Goal: Task Accomplishment & Management: Manage account settings

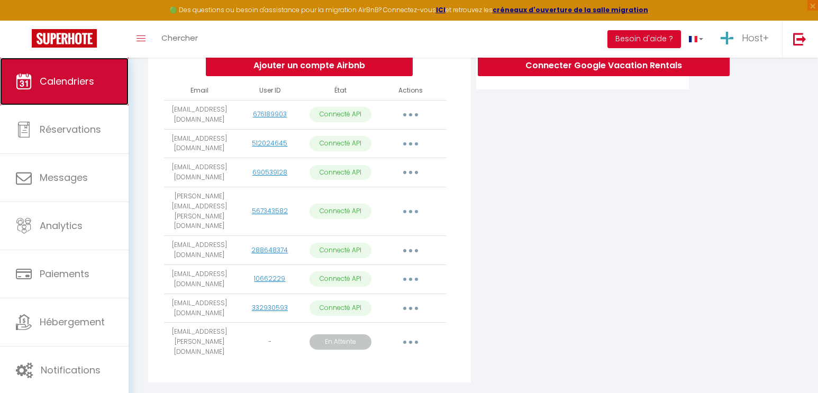
click at [77, 98] on link "Calendriers" at bounding box center [64, 82] width 129 height 48
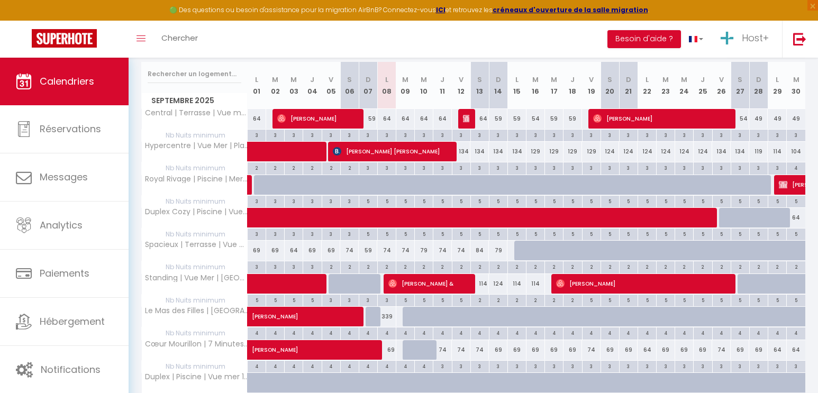
scroll to position [186, 0]
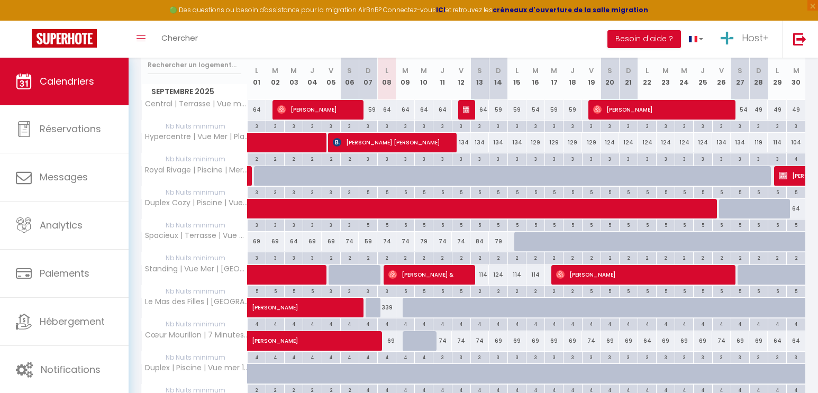
drag, startPoint x: 404, startPoint y: 241, endPoint x: 465, endPoint y: 244, distance: 62.0
click at [465, 244] on tr "Spacieux | Terrasse | Vue Mer & Rade 69 69 64 69 69 74 59 74 74 79 74" at bounding box center [474, 242] width 664 height 21
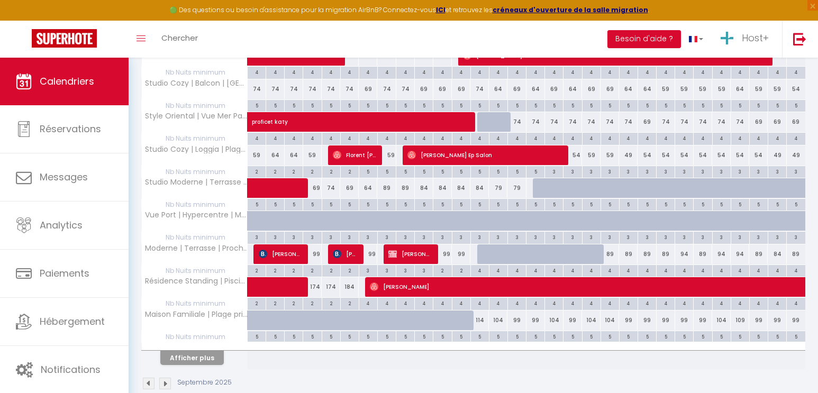
scroll to position [623, 0]
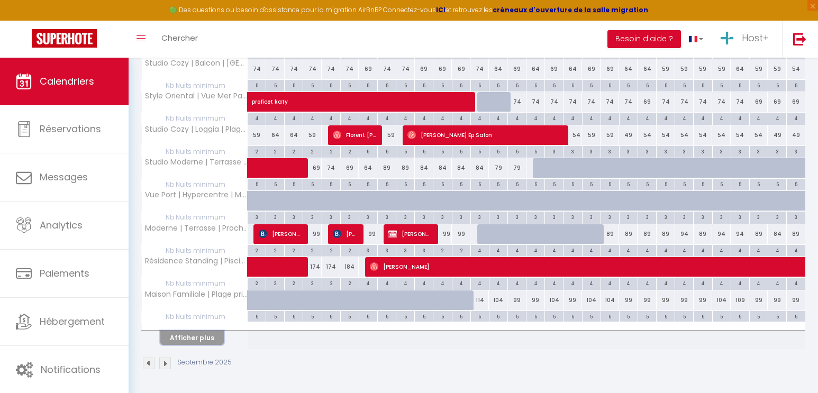
click at [215, 339] on button "Afficher plus" at bounding box center [191, 338] width 63 height 14
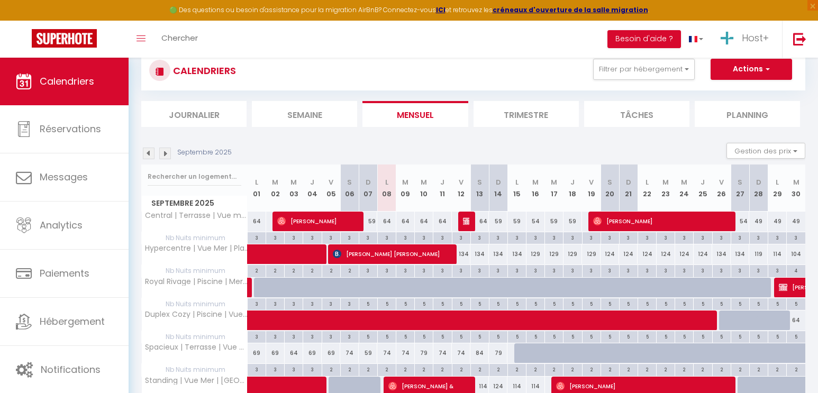
scroll to position [93, 0]
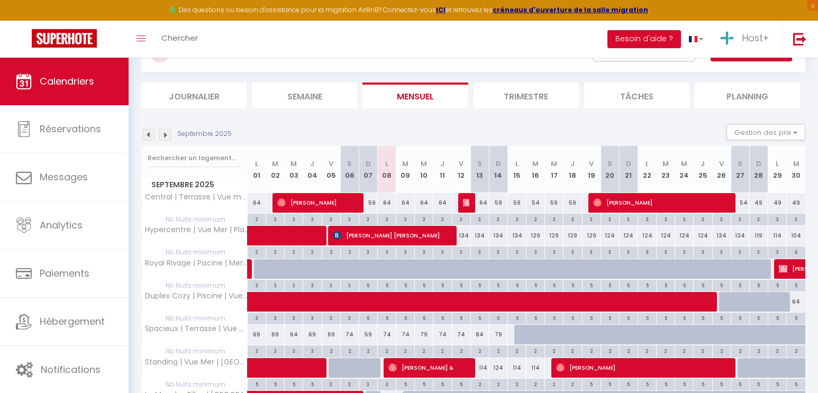
drag, startPoint x: 402, startPoint y: 206, endPoint x: 457, endPoint y: 202, distance: 55.1
click at [457, 202] on tr "Central | Terrasse | Vue montagne 64 64 [PERSON_NAME] 59 64 64 64" at bounding box center [474, 203] width 664 height 21
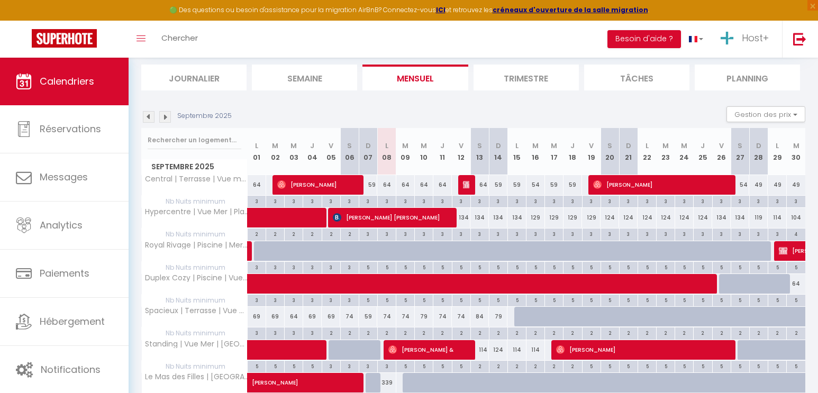
scroll to position [180, 0]
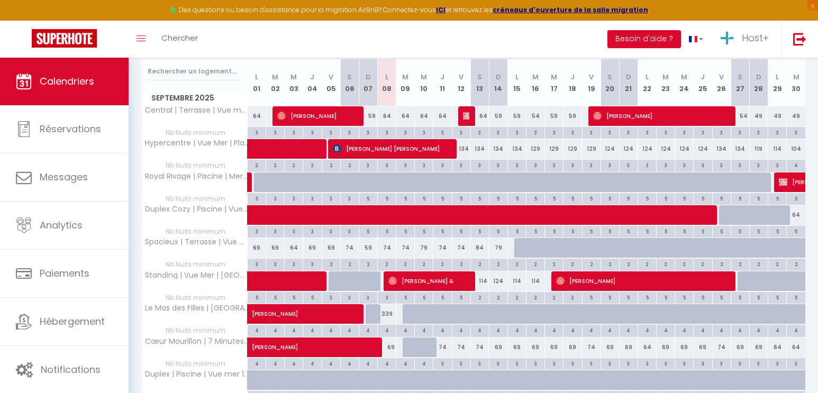
drag, startPoint x: 395, startPoint y: 246, endPoint x: 468, endPoint y: 248, distance: 73.0
click at [468, 248] on tr "Spacieux | Terrasse | Vue Mer & Rade 69 69 64 69 69 74 59 74 74 79 74" at bounding box center [474, 248] width 664 height 21
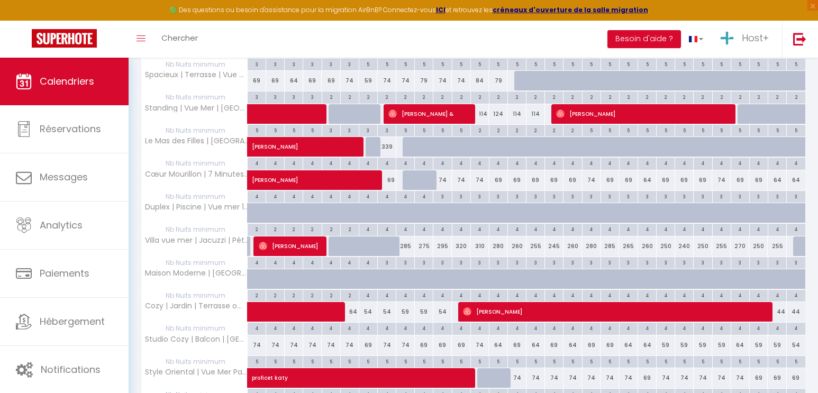
scroll to position [378, 0]
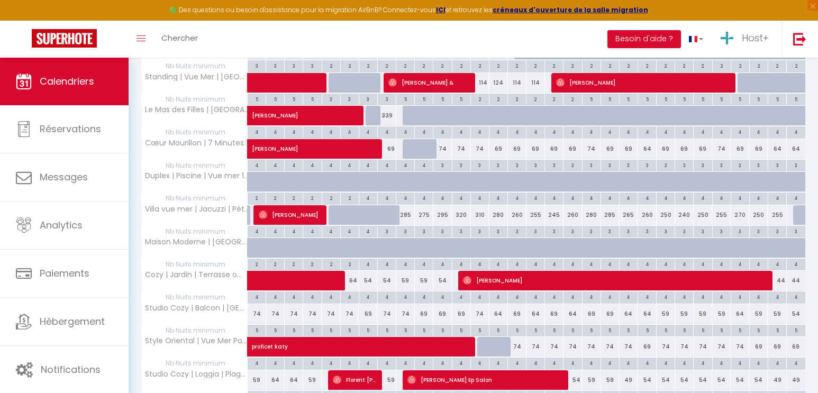
drag, startPoint x: 385, startPoint y: 278, endPoint x: 447, endPoint y: 280, distance: 62.5
click at [447, 280] on tr "Cozy | Jardin | Terrasse ombragée 64 54 54 59 59 54" at bounding box center [474, 281] width 664 height 21
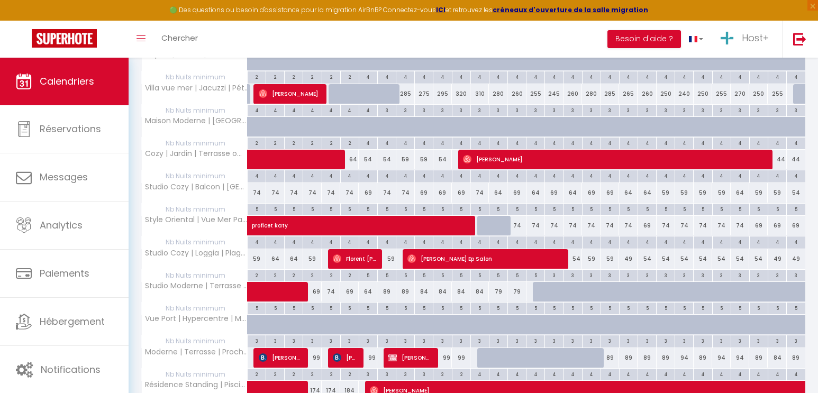
scroll to position [557, 0]
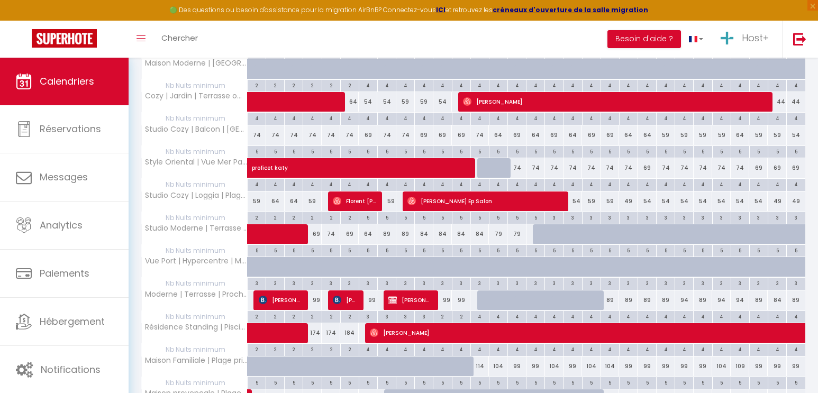
drag, startPoint x: 401, startPoint y: 237, endPoint x: 485, endPoint y: 241, distance: 83.6
click at [485, 241] on tr "Studio Moderne | Terrasse | Parking Privé 69 74 69 64 89 89 84 84" at bounding box center [474, 234] width 664 height 21
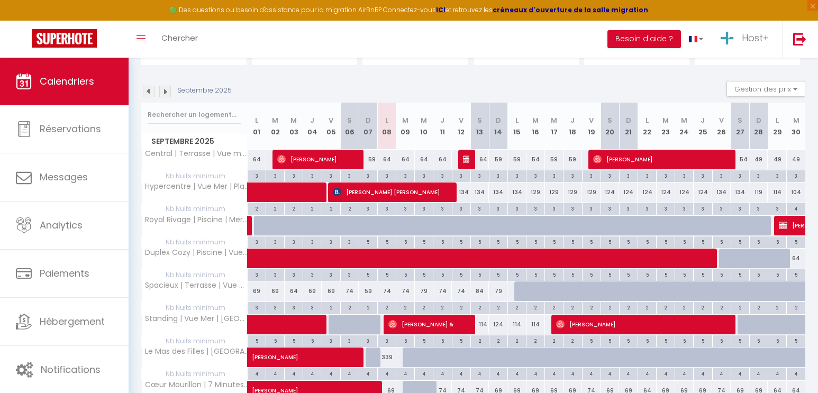
scroll to position [133, 0]
